Goal: Task Accomplishment & Management: Use online tool/utility

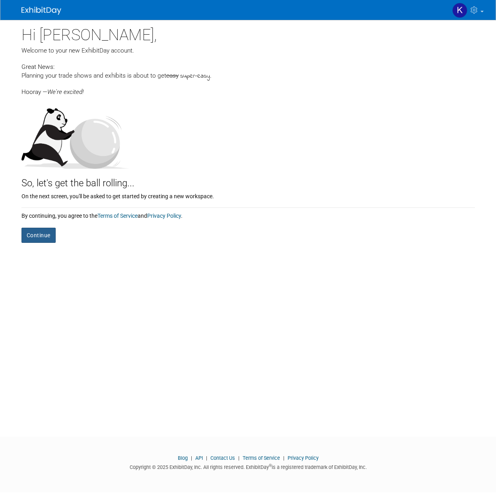
click at [43, 237] on button "Continue" at bounding box center [38, 235] width 34 height 15
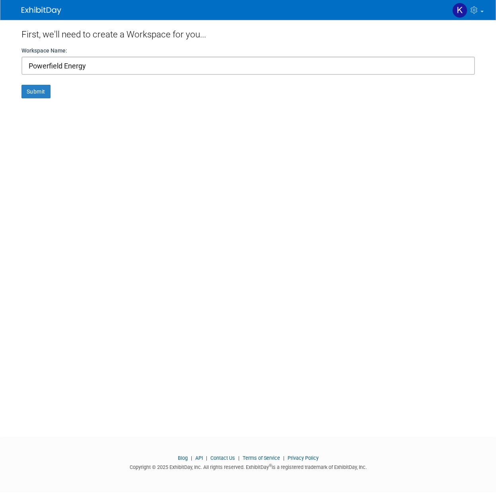
type input "Powerfield Energy"
click at [21, 85] on button "Submit" at bounding box center [35, 92] width 29 height 14
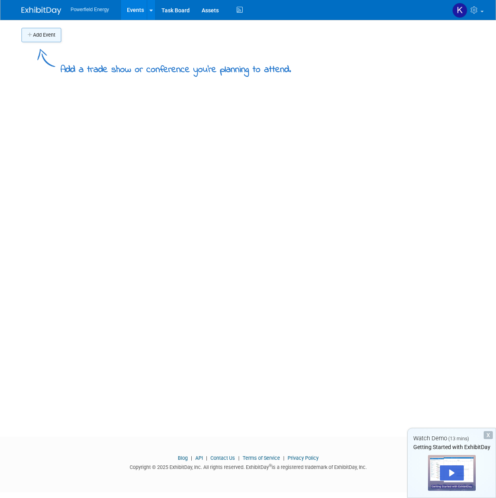
click at [43, 38] on button "Add Event" at bounding box center [41, 35] width 40 height 14
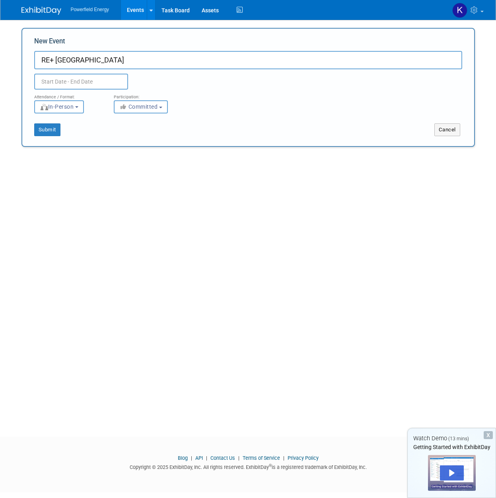
type input "RE+ [GEOGRAPHIC_DATA]"
click at [48, 84] on body "Powerfield Energy Events Add Event Bulk Upload Events Shareable Event Boards Ta…" at bounding box center [248, 249] width 496 height 498
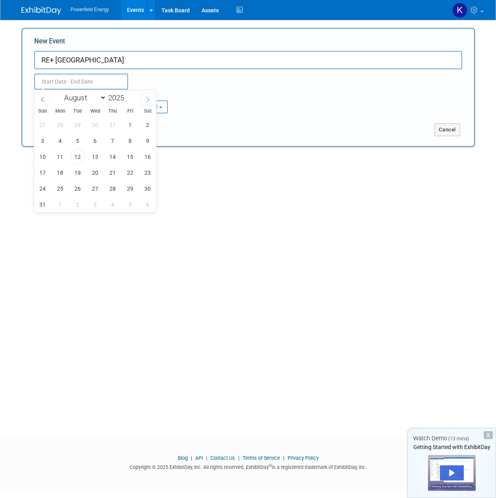
click at [149, 100] on icon at bounding box center [148, 100] width 6 height 6
select select "8"
click at [62, 142] on span "8" at bounding box center [61, 141] width 16 height 16
click at [115, 143] on span "11" at bounding box center [113, 141] width 16 height 16
type input "[DATE] to [DATE]"
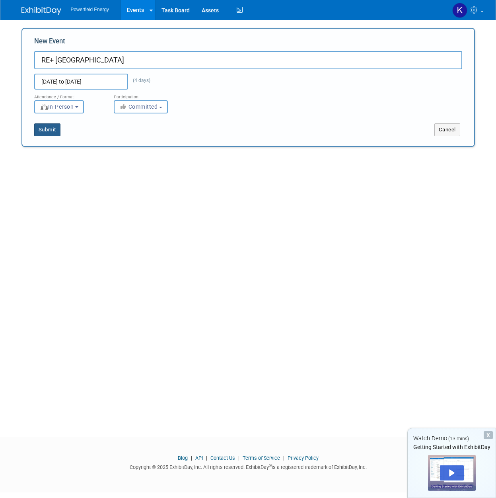
click at [48, 130] on button "Submit" at bounding box center [47, 129] width 26 height 13
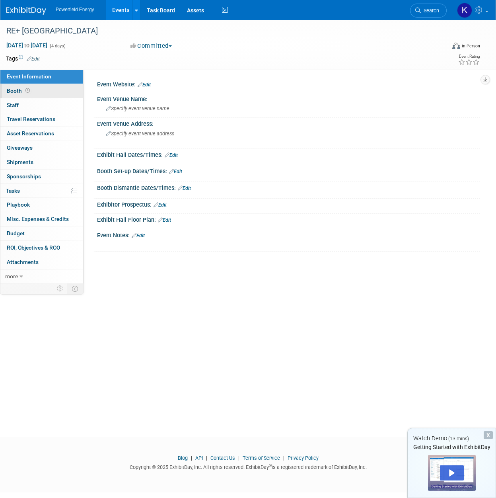
click at [13, 91] on span "Booth" at bounding box center [19, 91] width 25 height 6
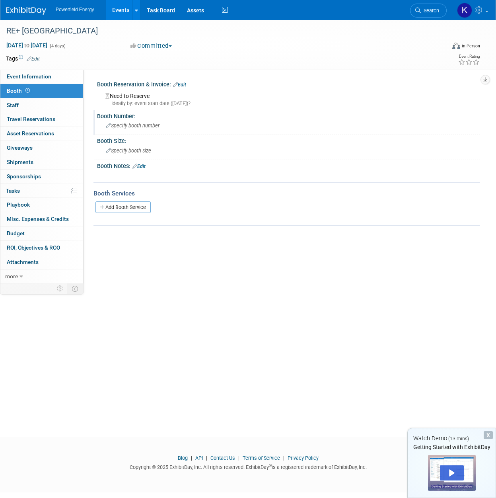
click at [122, 127] on span "Specify booth number" at bounding box center [133, 126] width 54 height 6
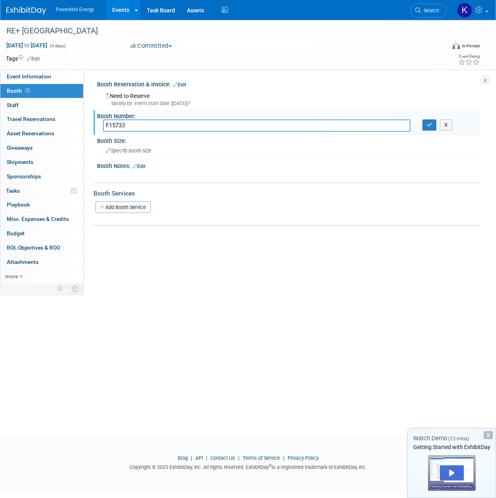
type input "F15733"
click at [136, 153] on span "Specify booth size" at bounding box center [128, 151] width 45 height 6
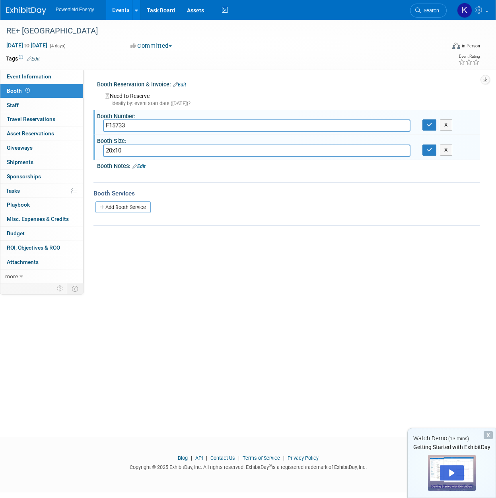
type input "20x10"
click at [140, 175] on div at bounding box center [254, 176] width 301 height 8
click at [145, 168] on link "Edit" at bounding box center [139, 167] width 13 height 6
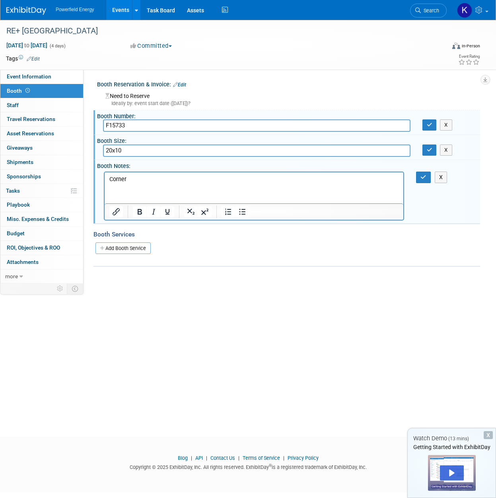
click at [138, 182] on p "Corner" at bounding box center [254, 179] width 290 height 8
click at [180, 251] on div "Add Booth Service" at bounding box center [287, 248] width 387 height 12
click at [18, 164] on span "Shipments 0" at bounding box center [20, 162] width 27 height 6
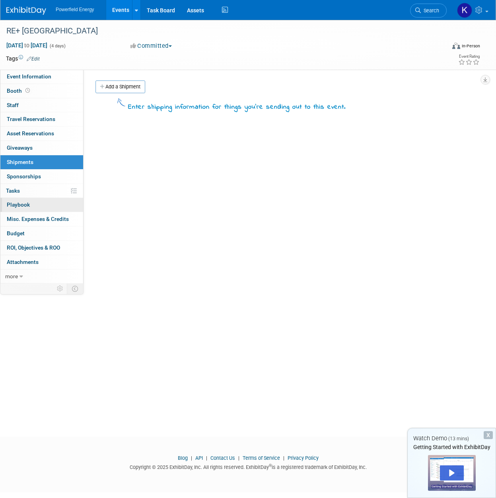
click at [15, 205] on span "Playbook 0" at bounding box center [18, 204] width 23 height 6
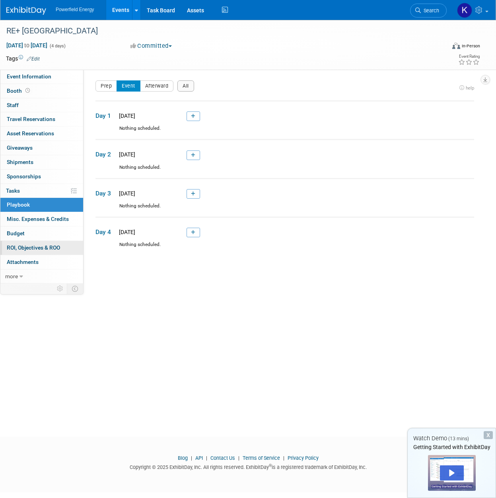
click at [28, 249] on span "ROI, Objectives & ROO 0" at bounding box center [33, 247] width 53 height 6
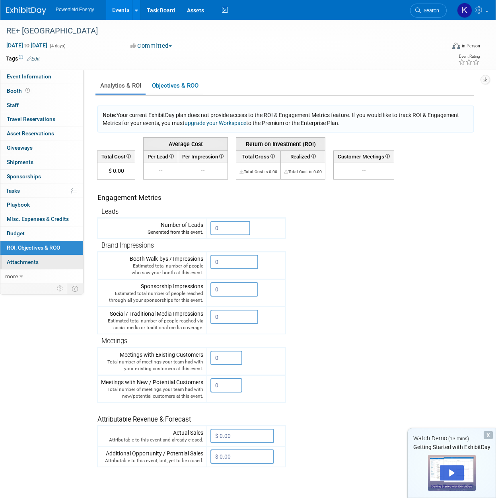
click at [14, 262] on span "Attachments 0" at bounding box center [23, 262] width 32 height 6
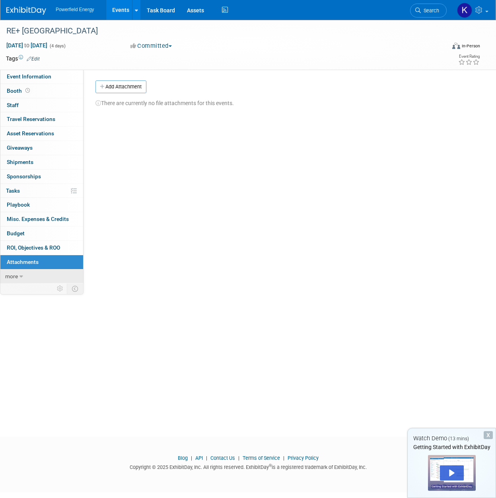
click at [14, 278] on span "more" at bounding box center [11, 276] width 13 height 6
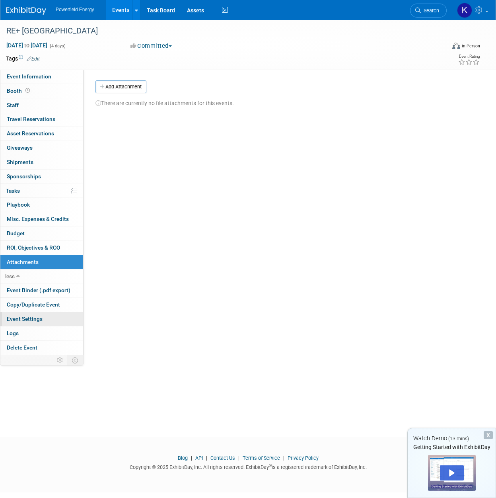
click at [30, 317] on span "Event Settings" at bounding box center [25, 319] width 36 height 6
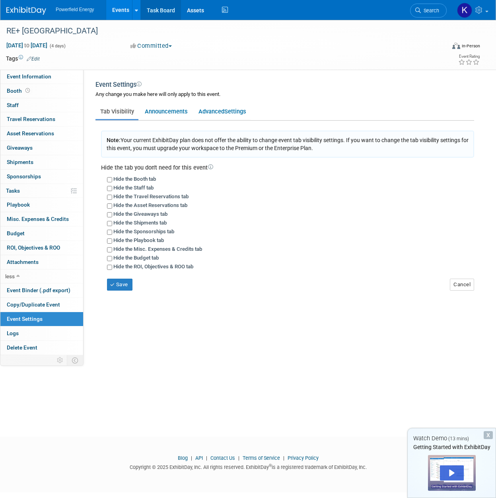
click at [168, 9] on link "Task Board" at bounding box center [161, 10] width 40 height 20
